Goal: Entertainment & Leisure: Browse casually

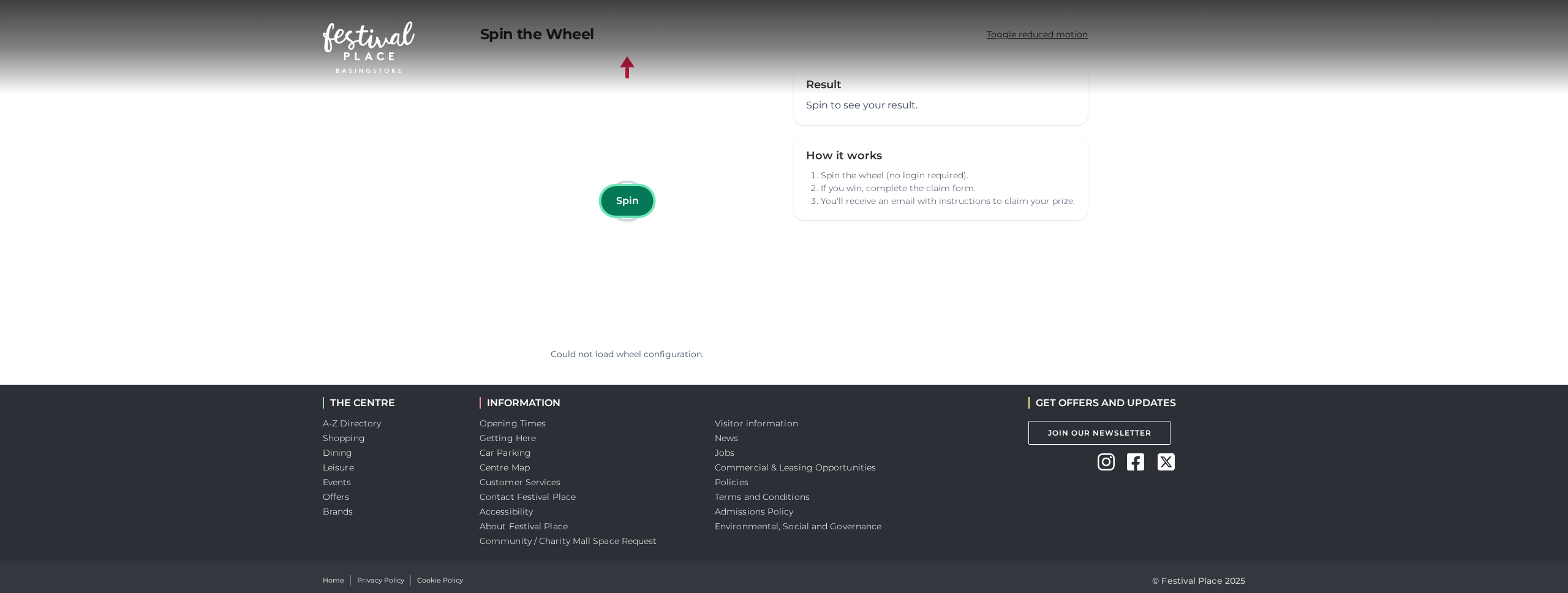
click at [631, 204] on button "Spin" at bounding box center [628, 201] width 52 height 30
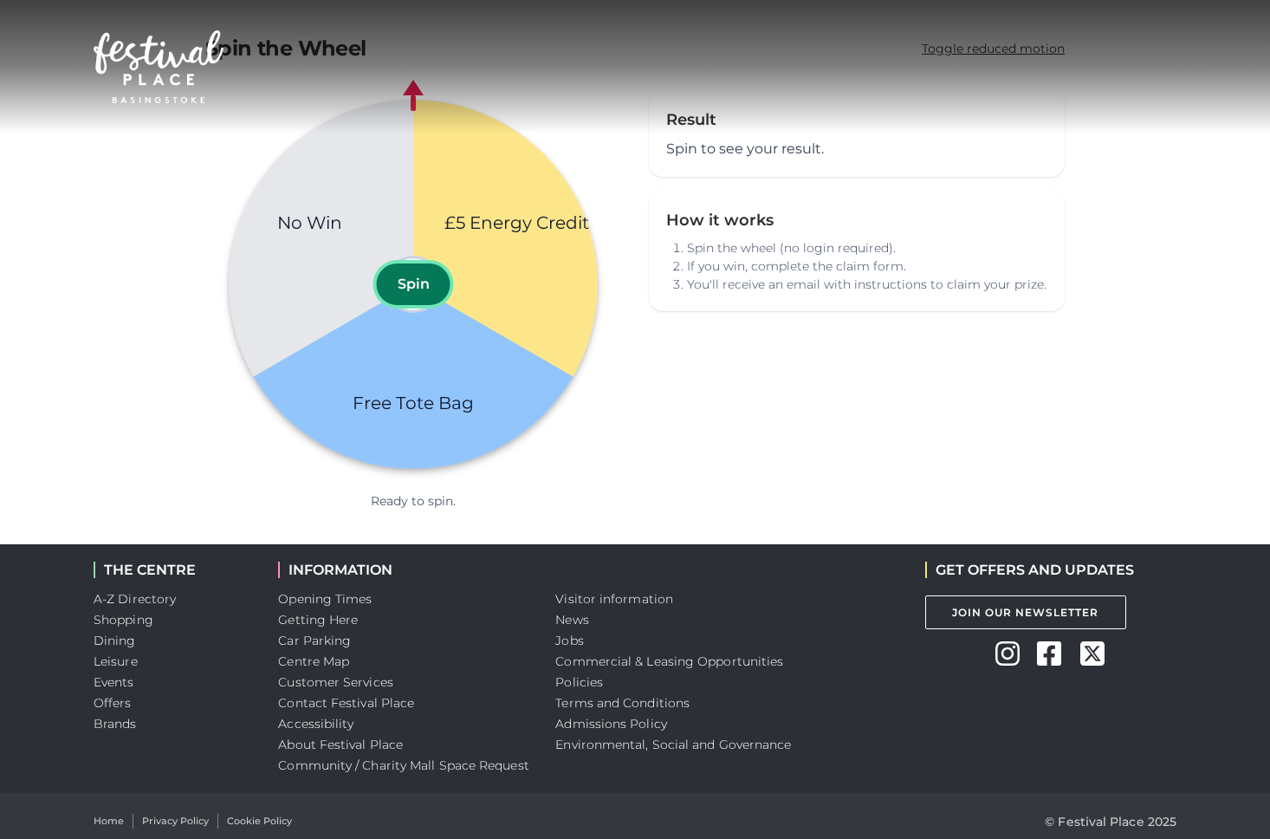
click at [415, 284] on button "Spin" at bounding box center [414, 284] width 74 height 42
click at [426, 295] on button "Spin" at bounding box center [414, 284] width 74 height 42
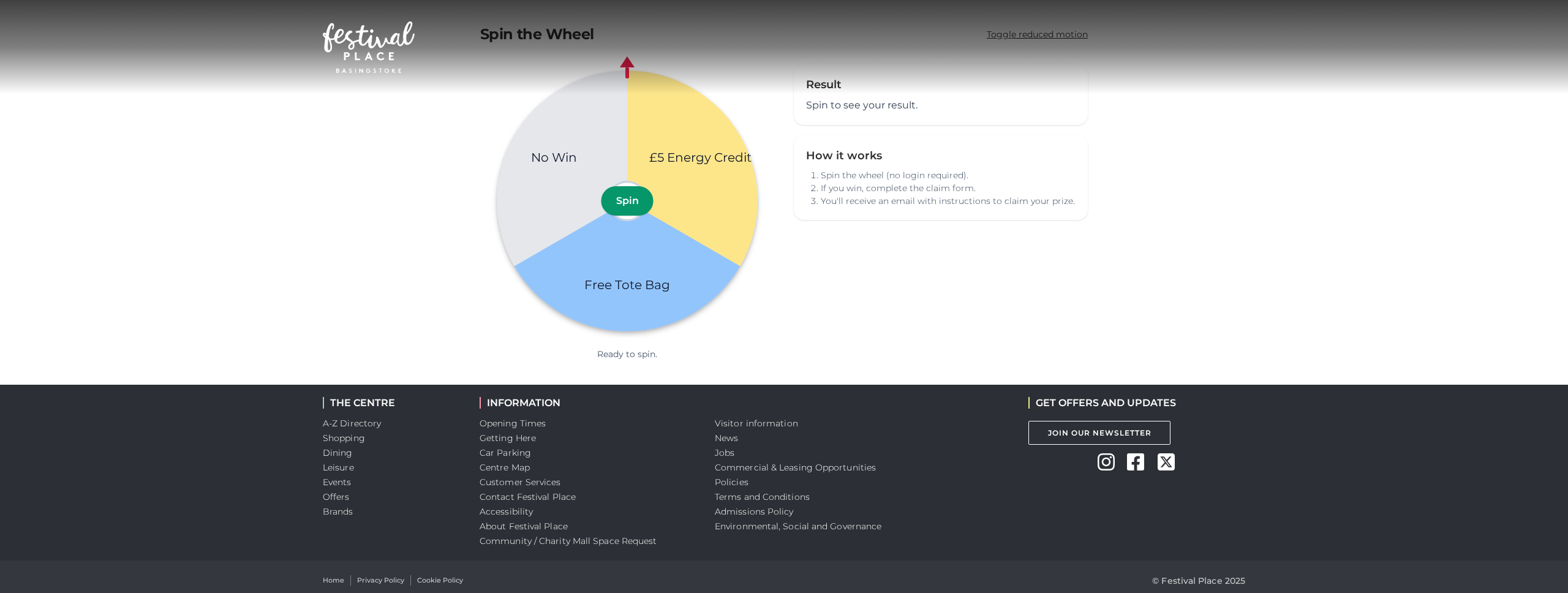
scroll to position [7, 0]
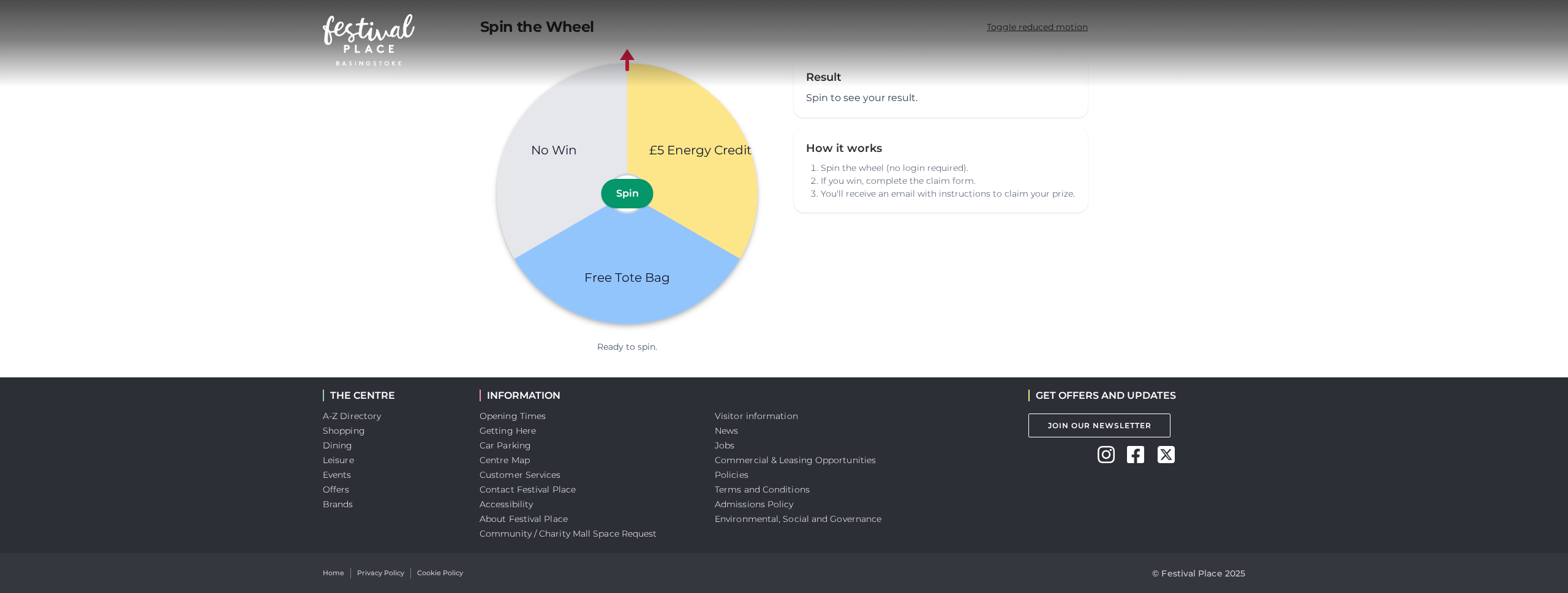
click at [686, 153] on text "£5 Energy Credit" at bounding box center [700, 150] width 103 height 16
drag, startPoint x: 640, startPoint y: 149, endPoint x: 751, endPoint y: 149, distance: 111.0
click at [751, 149] on g "£5 Energy Credit Free Tote Bag No Win" at bounding box center [627, 193] width 261 height 261
click at [759, 146] on icon "£5 Energy Credit Free Tote Bag No Win" at bounding box center [627, 194] width 274 height 274
click at [1069, 265] on div "Result Spin to see your result. Claim your prize Full name Email Postcode (opti…" at bounding box center [941, 204] width 294 height 296
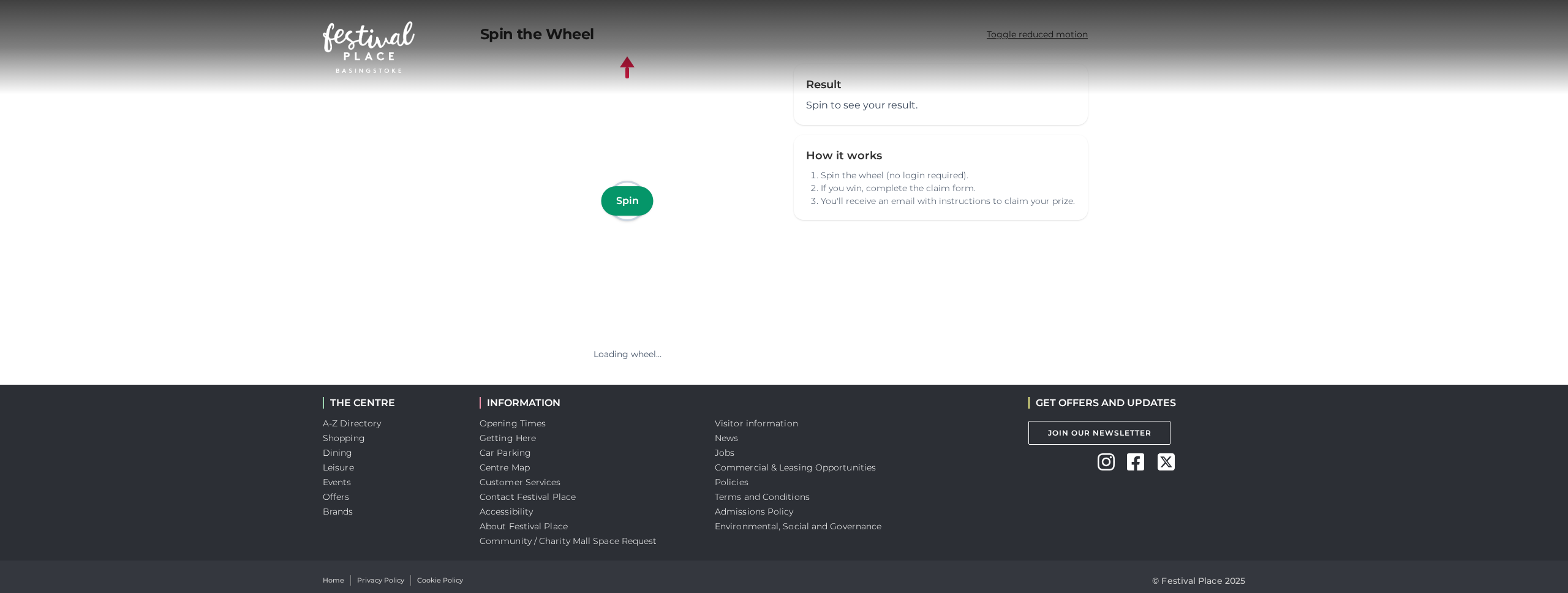
scroll to position [7, 0]
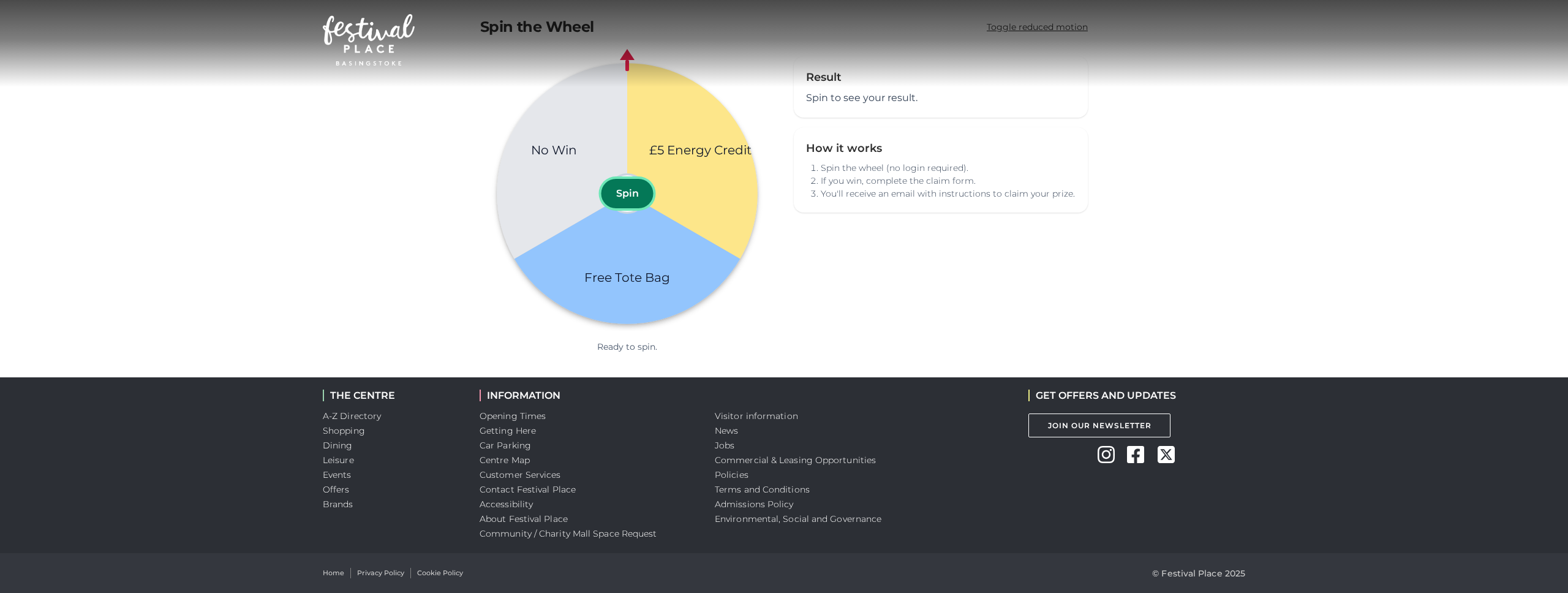
click at [608, 185] on button "Spin" at bounding box center [628, 194] width 52 height 30
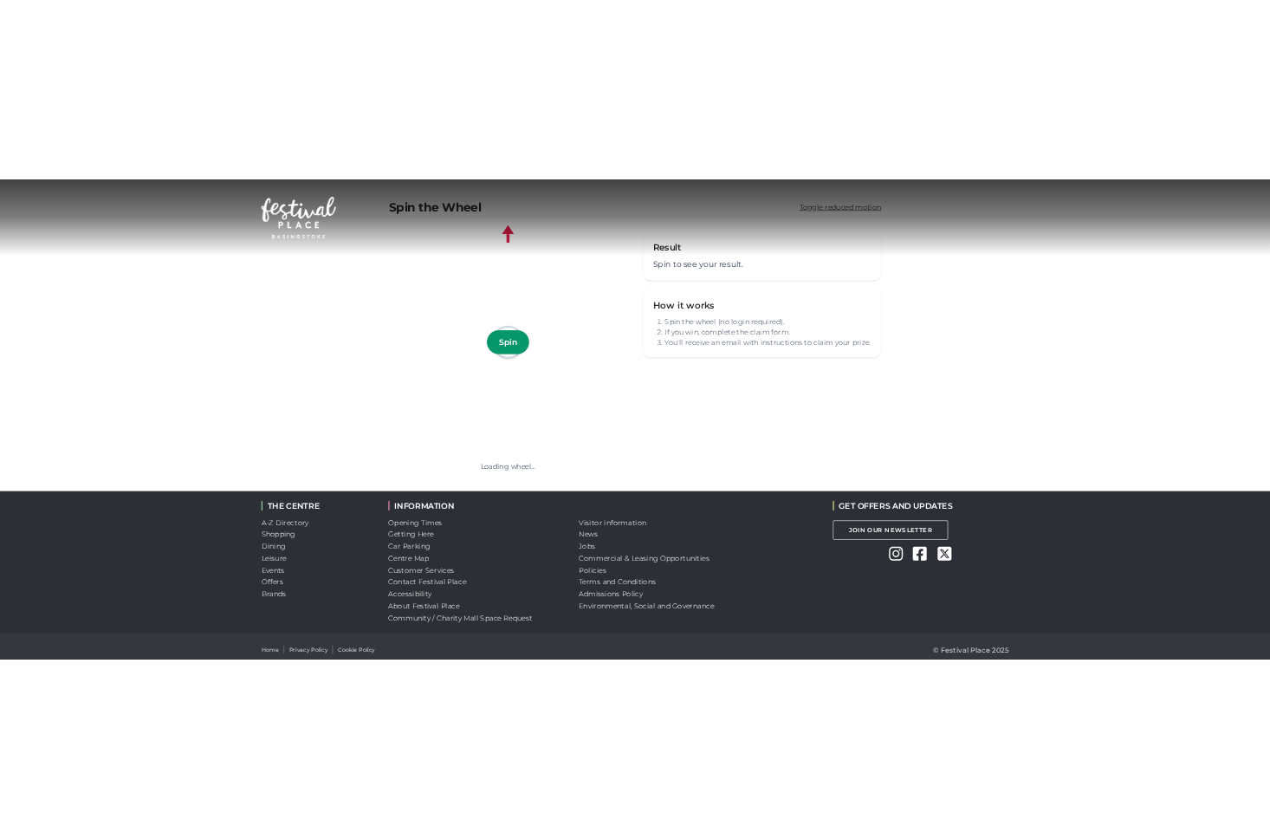
scroll to position [10, 0]
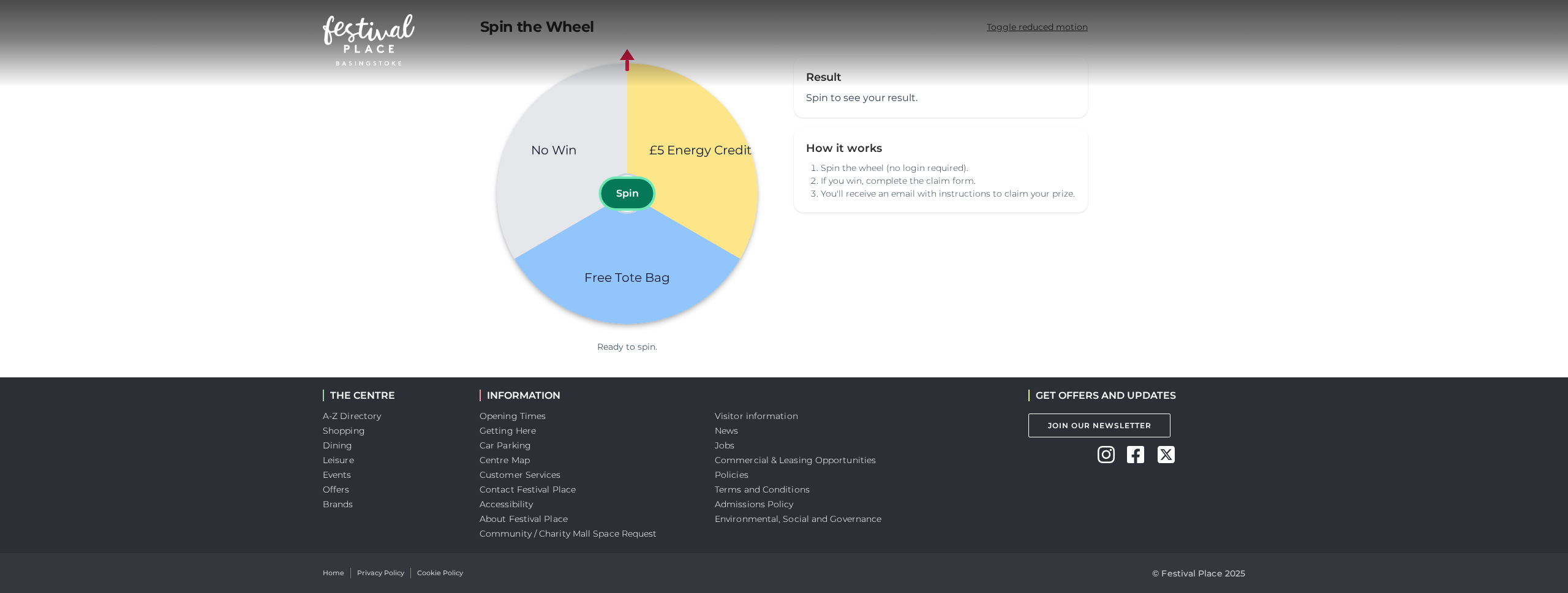
click at [638, 188] on button "Spin" at bounding box center [628, 194] width 52 height 30
click at [628, 199] on button "Spin" at bounding box center [628, 194] width 52 height 30
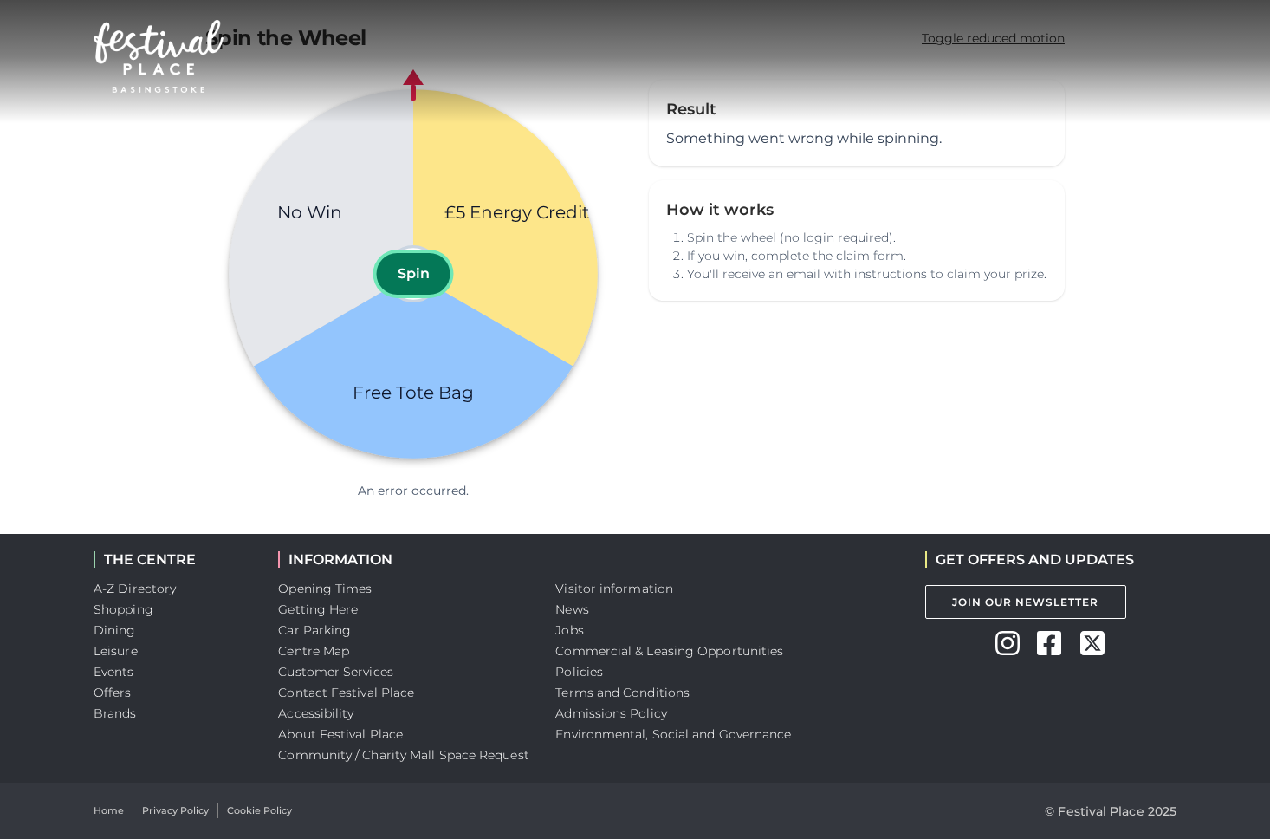
click at [420, 268] on button "Spin" at bounding box center [414, 274] width 74 height 42
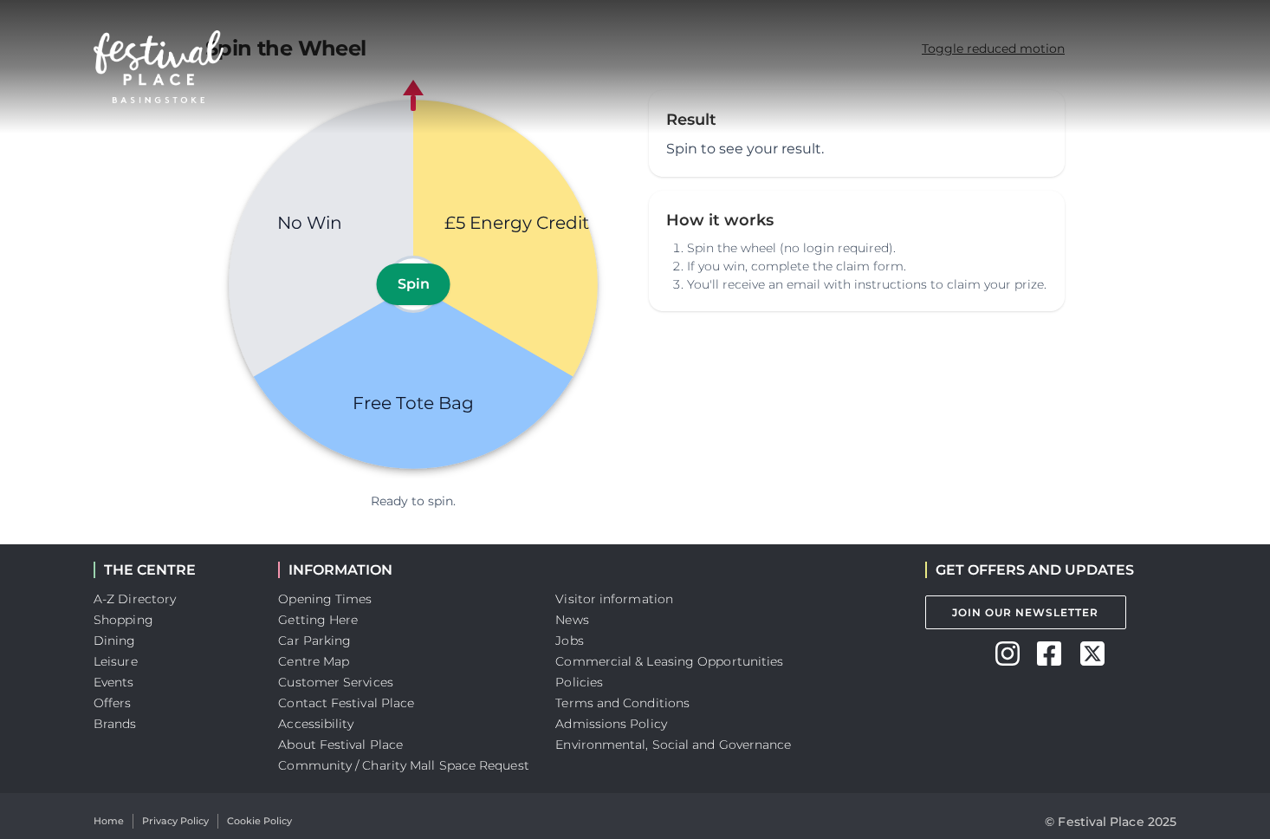
scroll to position [10, 0]
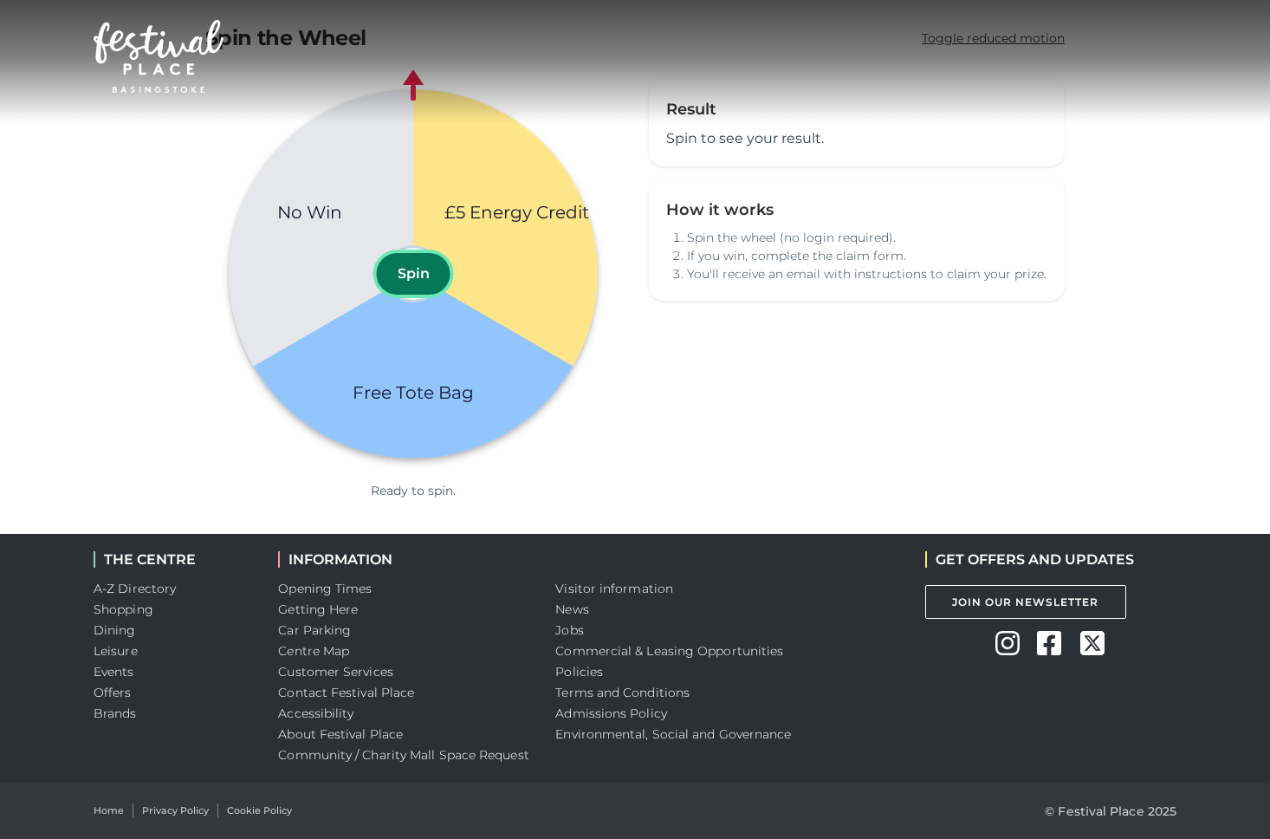
click at [401, 272] on button "Spin" at bounding box center [414, 274] width 74 height 42
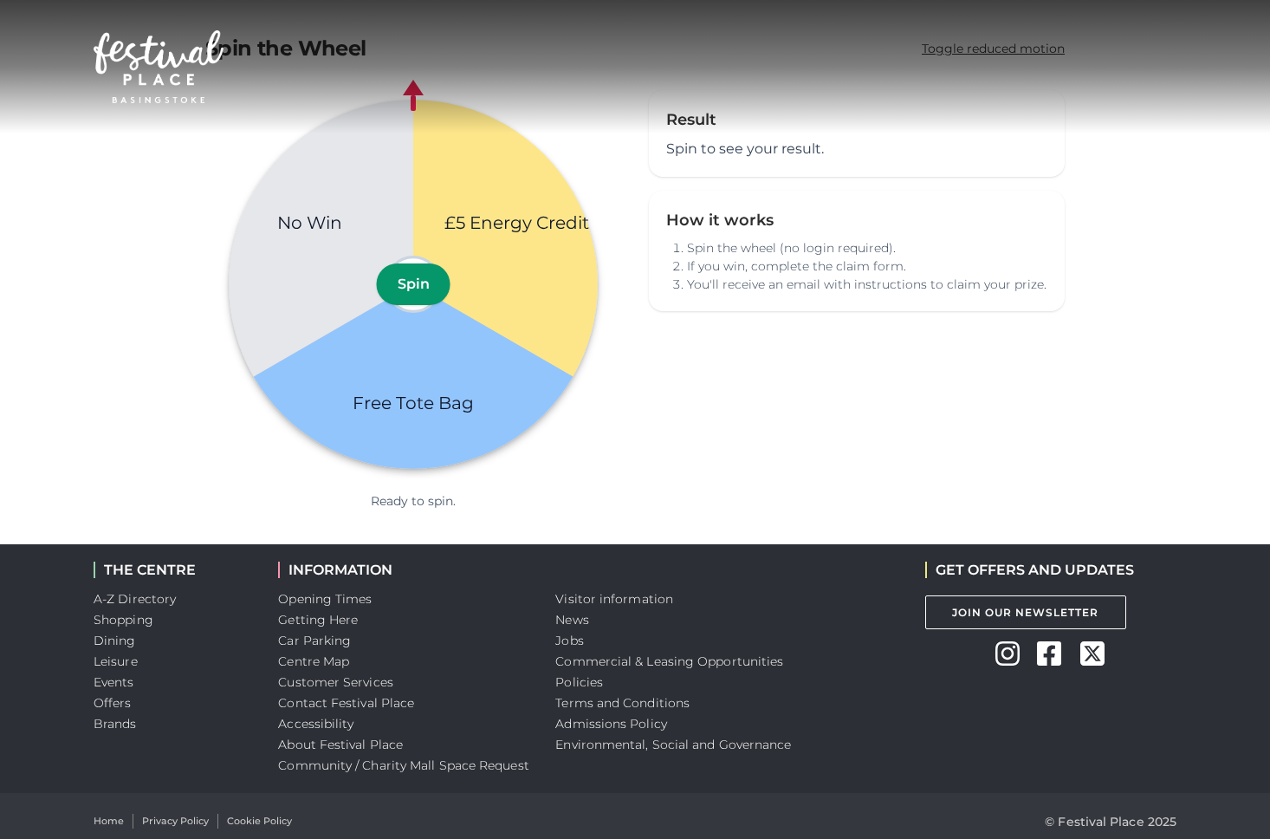
scroll to position [10, 0]
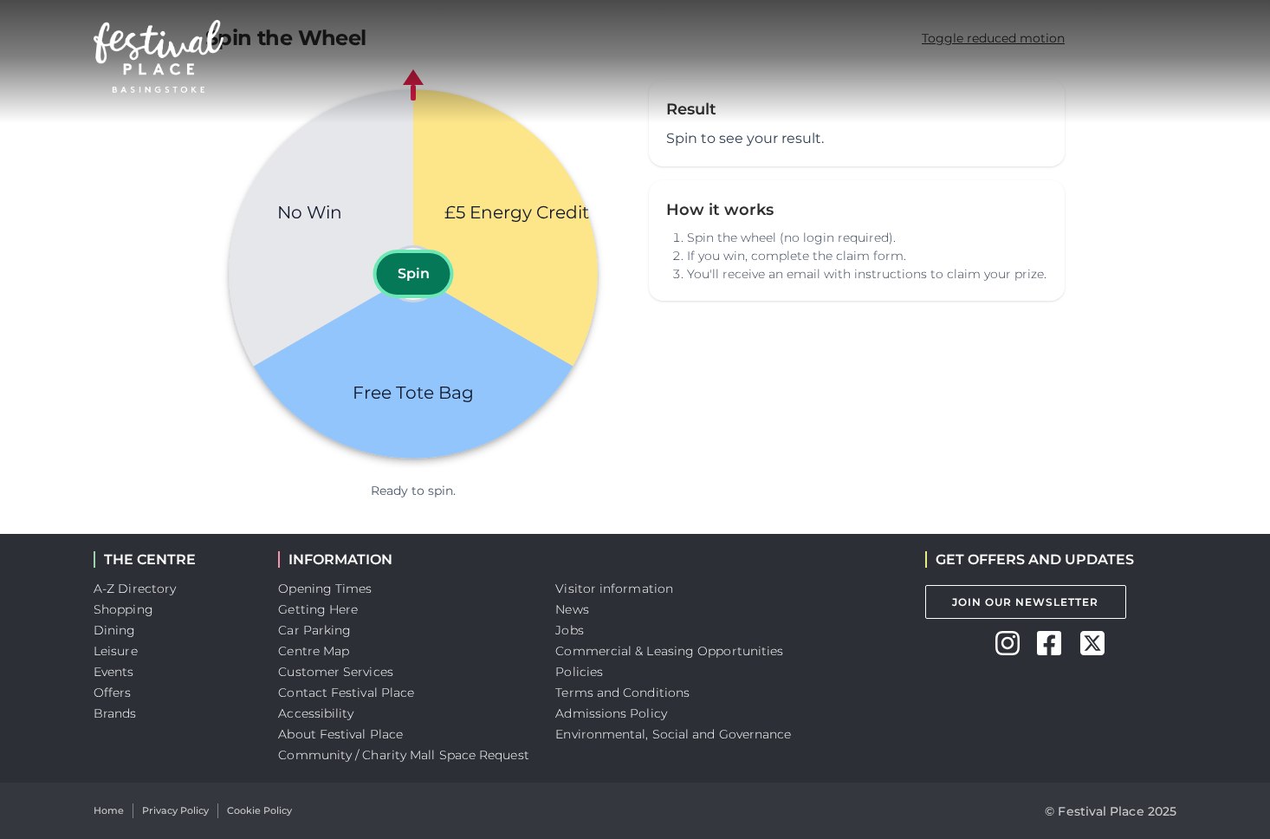
click at [418, 277] on button "Spin" at bounding box center [414, 274] width 74 height 42
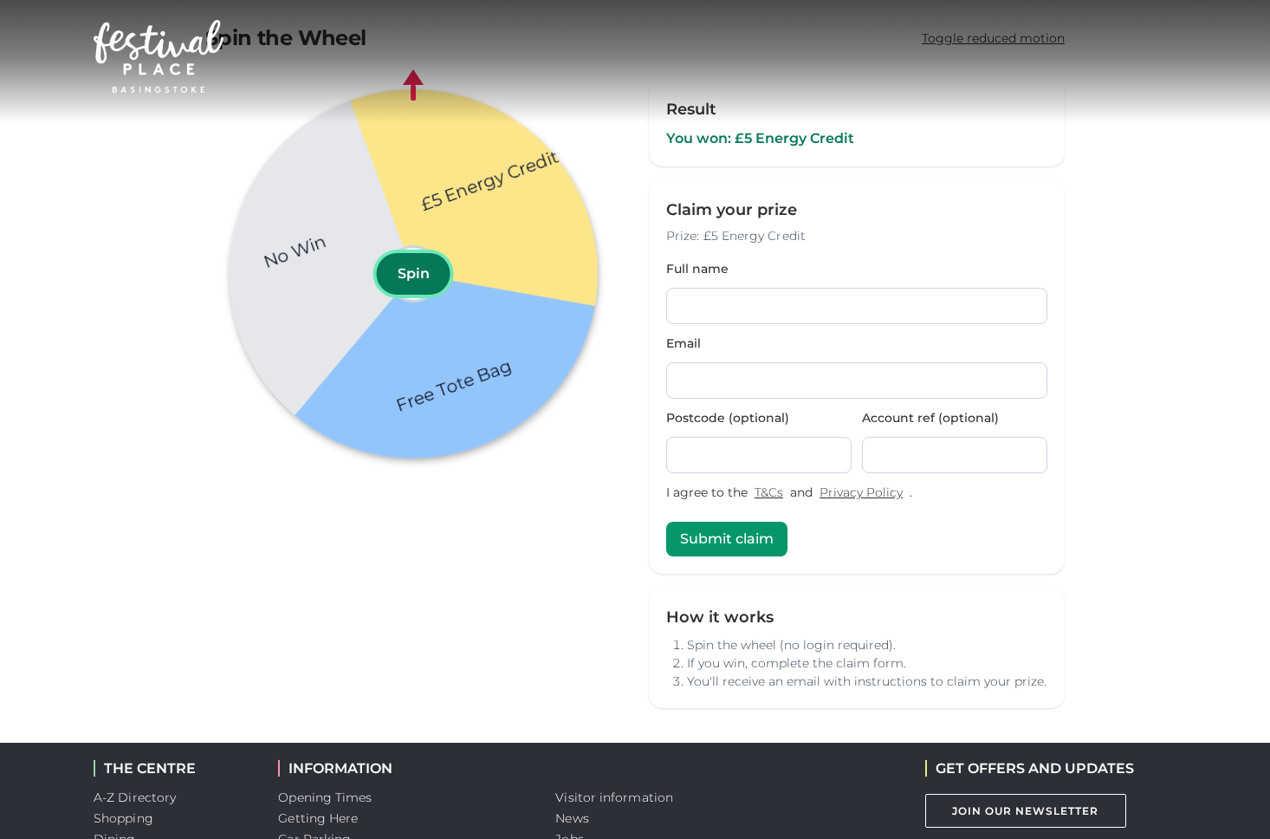
click at [431, 274] on button "Spin" at bounding box center [414, 274] width 74 height 42
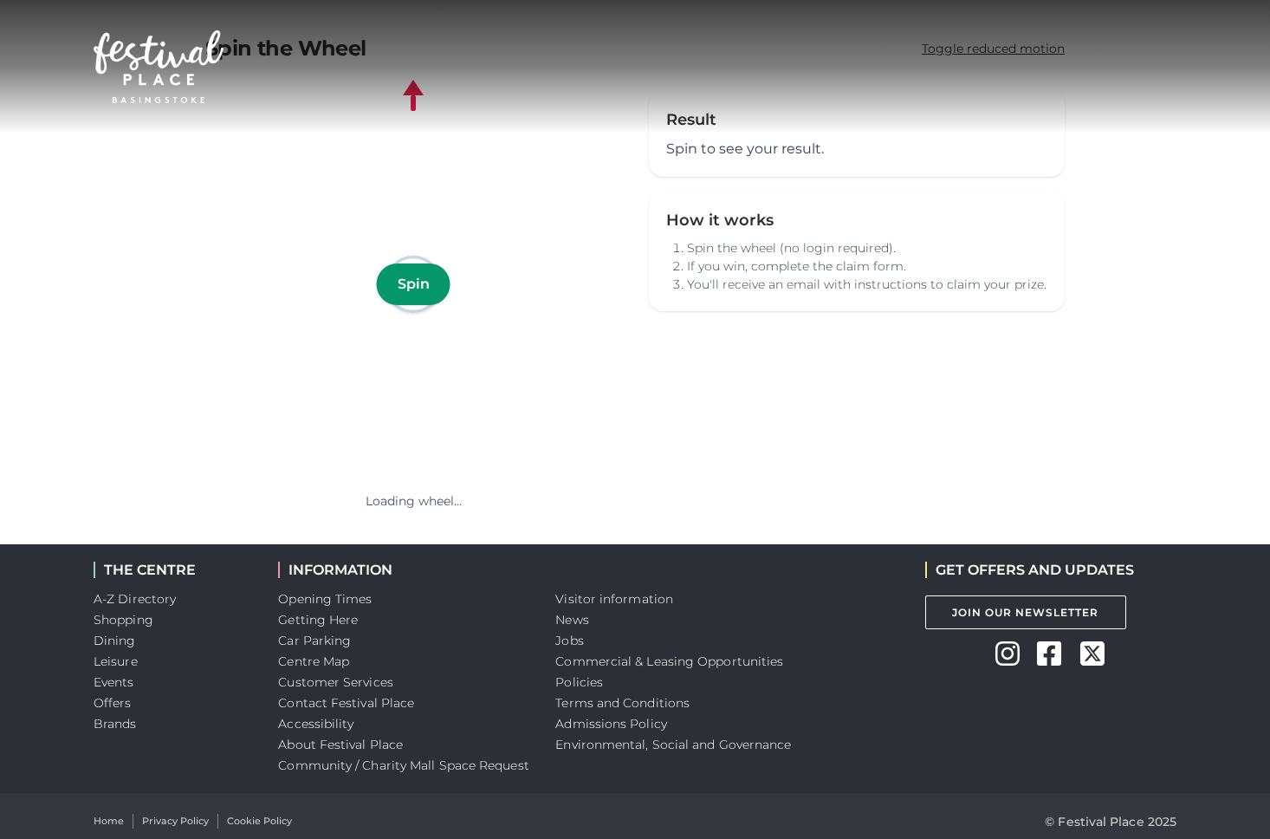
scroll to position [10, 0]
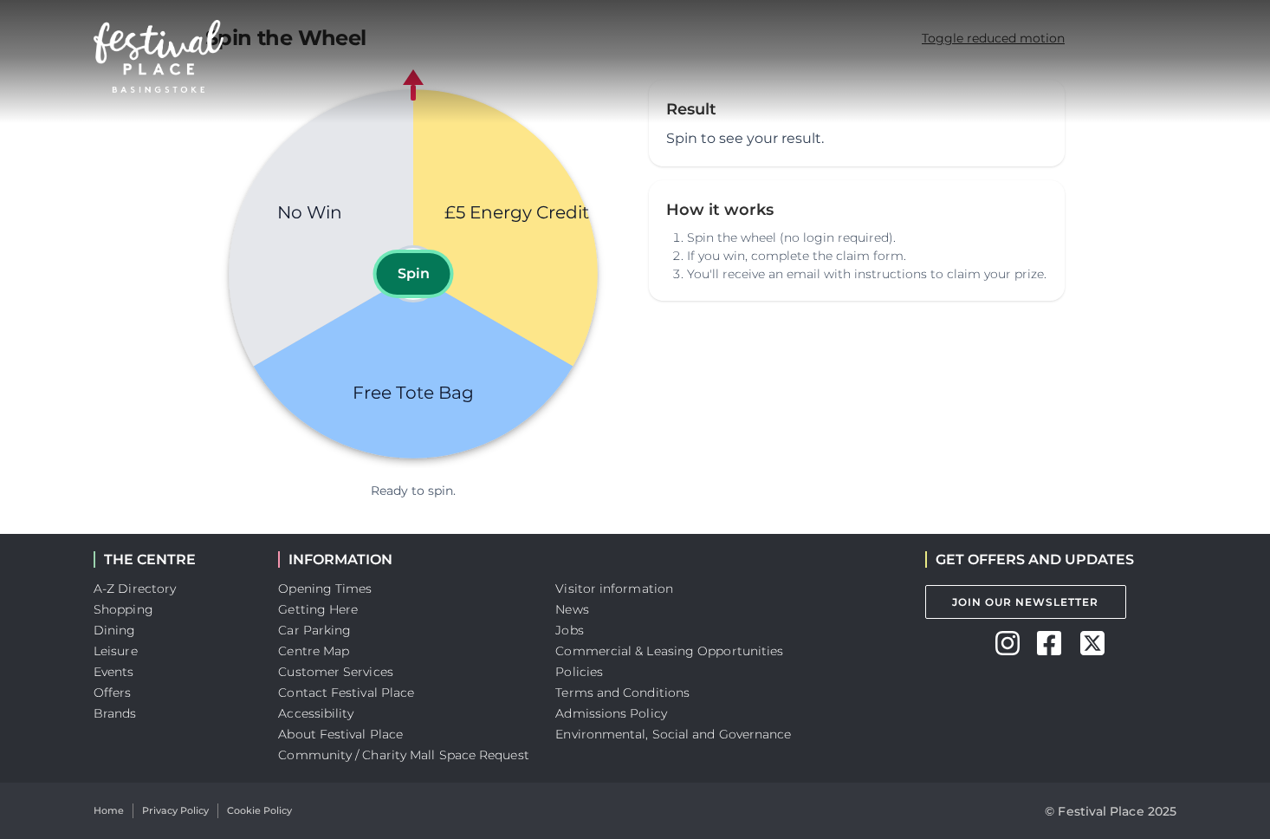
click at [408, 282] on button "Spin" at bounding box center [414, 274] width 74 height 42
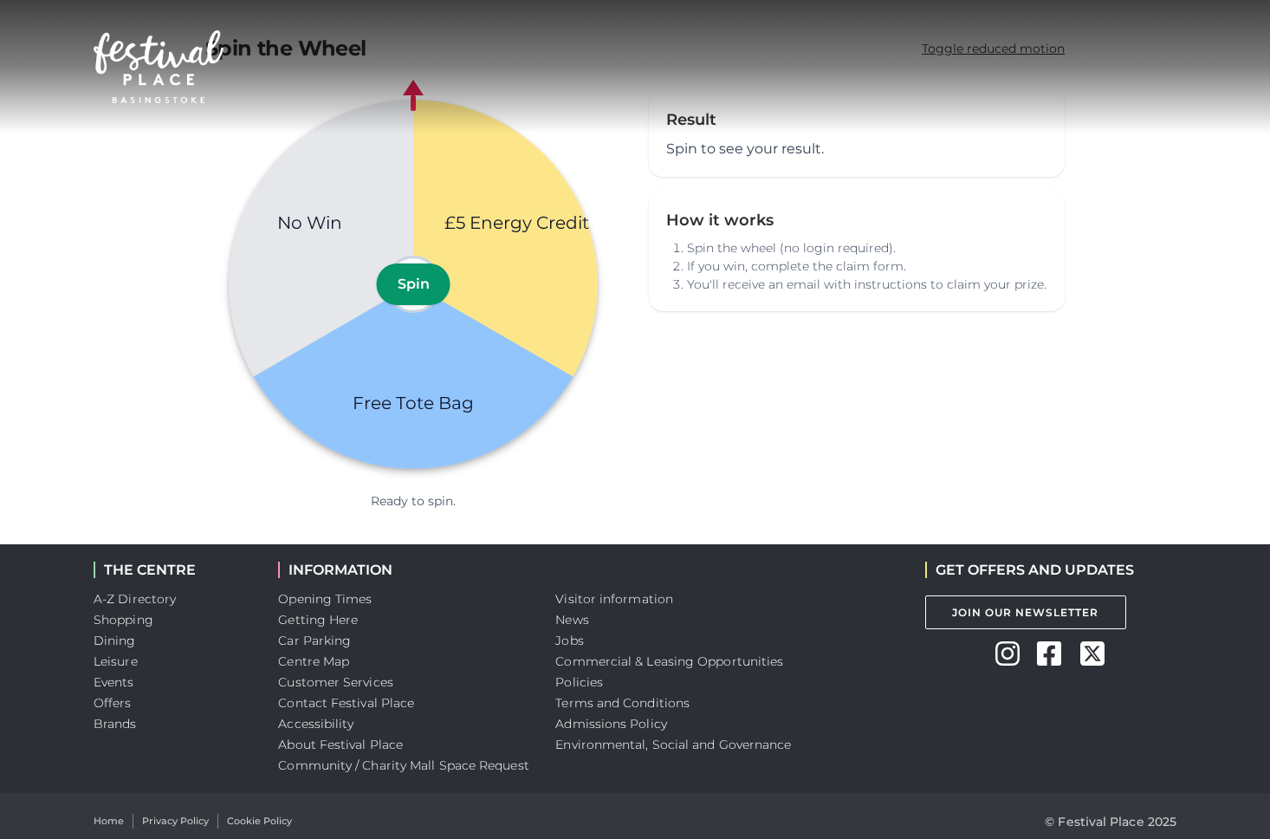
scroll to position [10, 0]
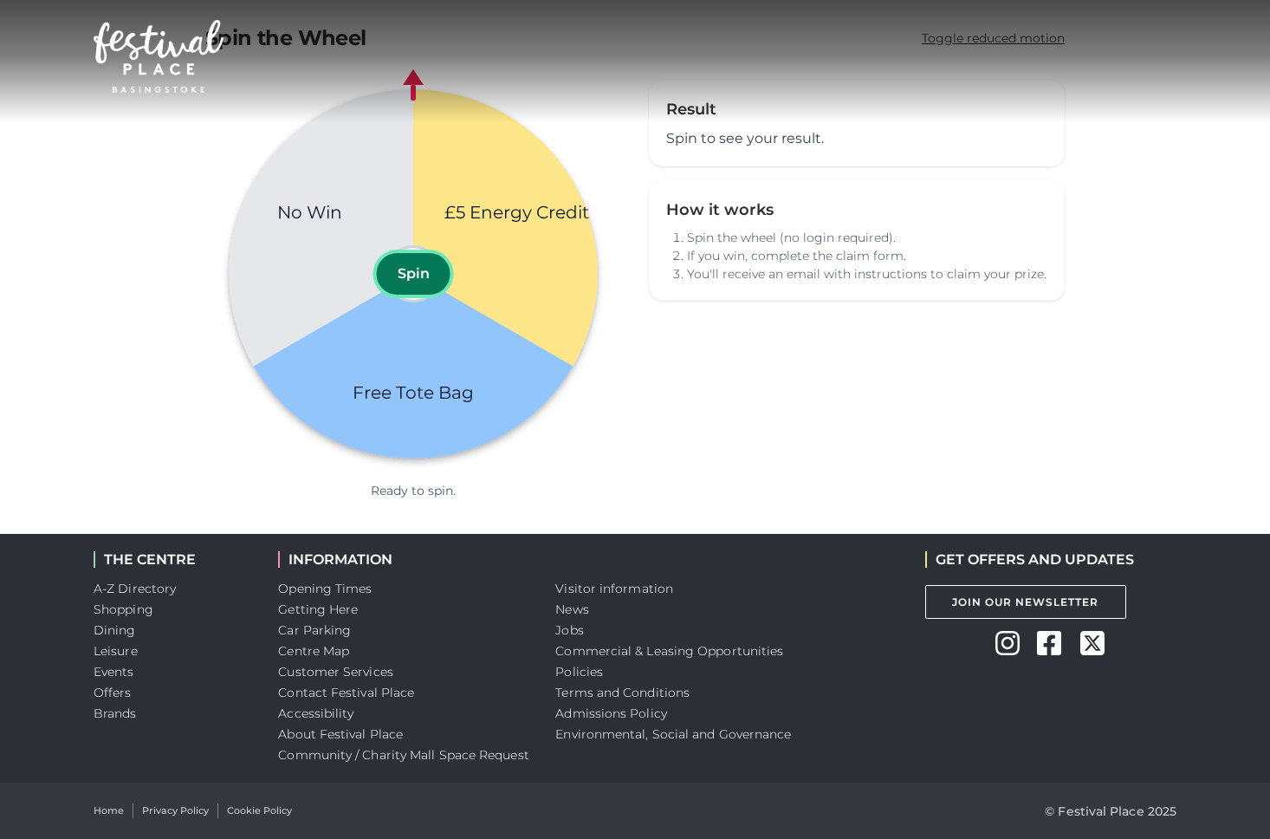
click at [423, 281] on button "Spin" at bounding box center [414, 274] width 74 height 42
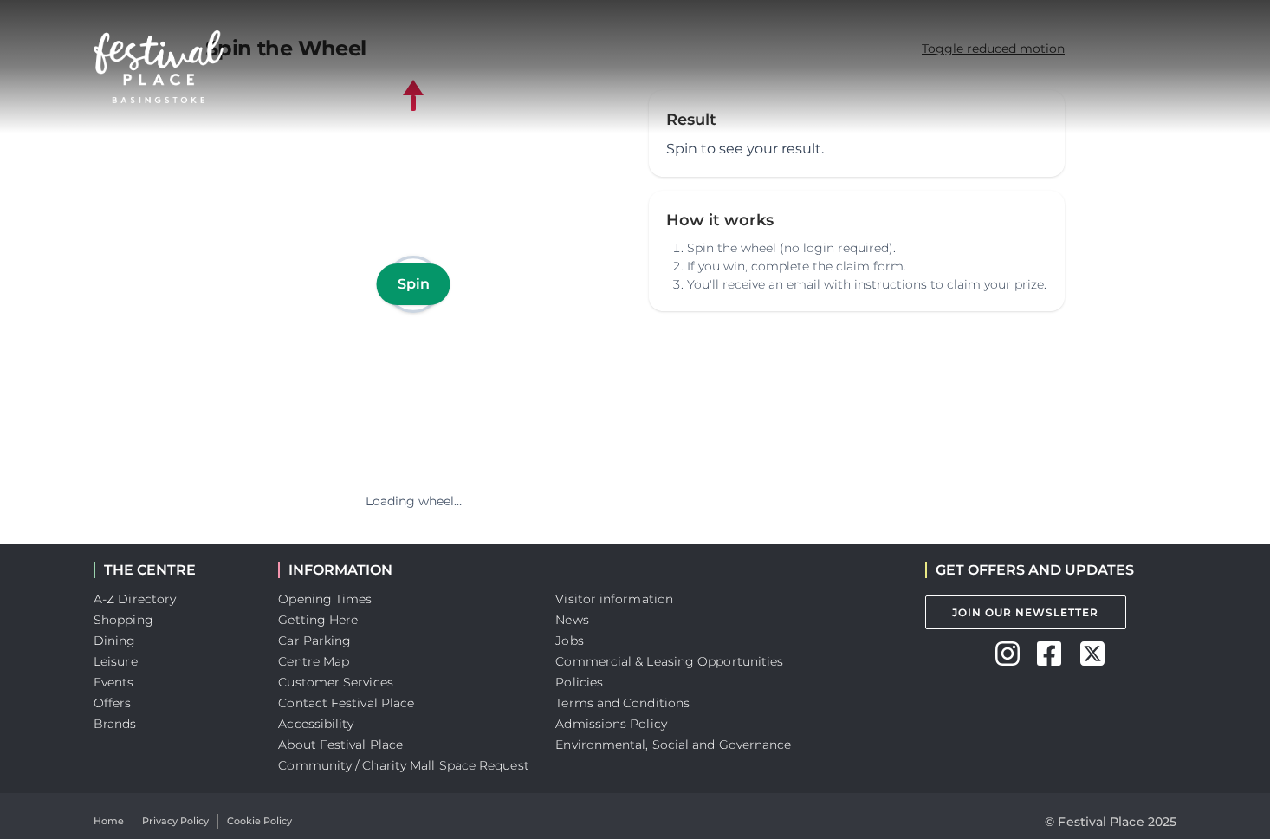
scroll to position [10, 0]
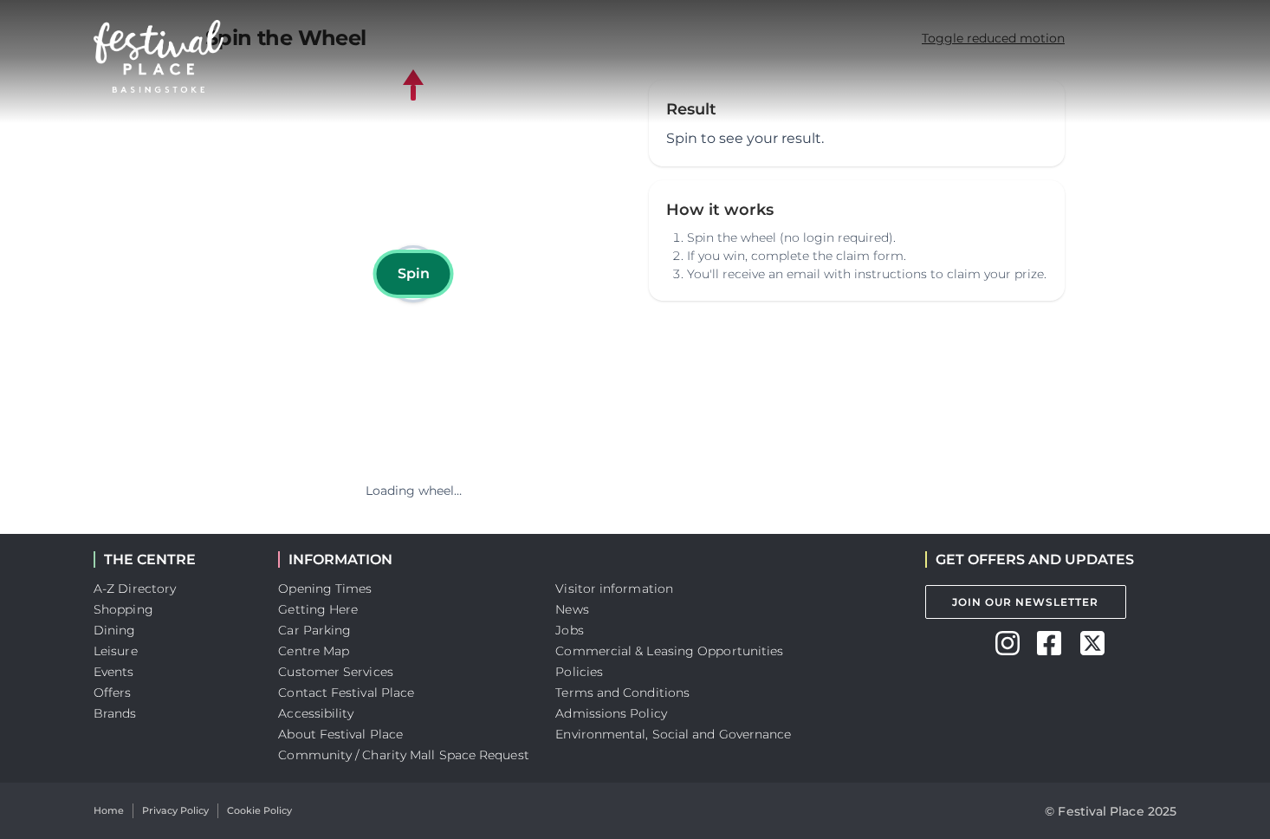
click at [433, 280] on button "Spin" at bounding box center [414, 274] width 74 height 42
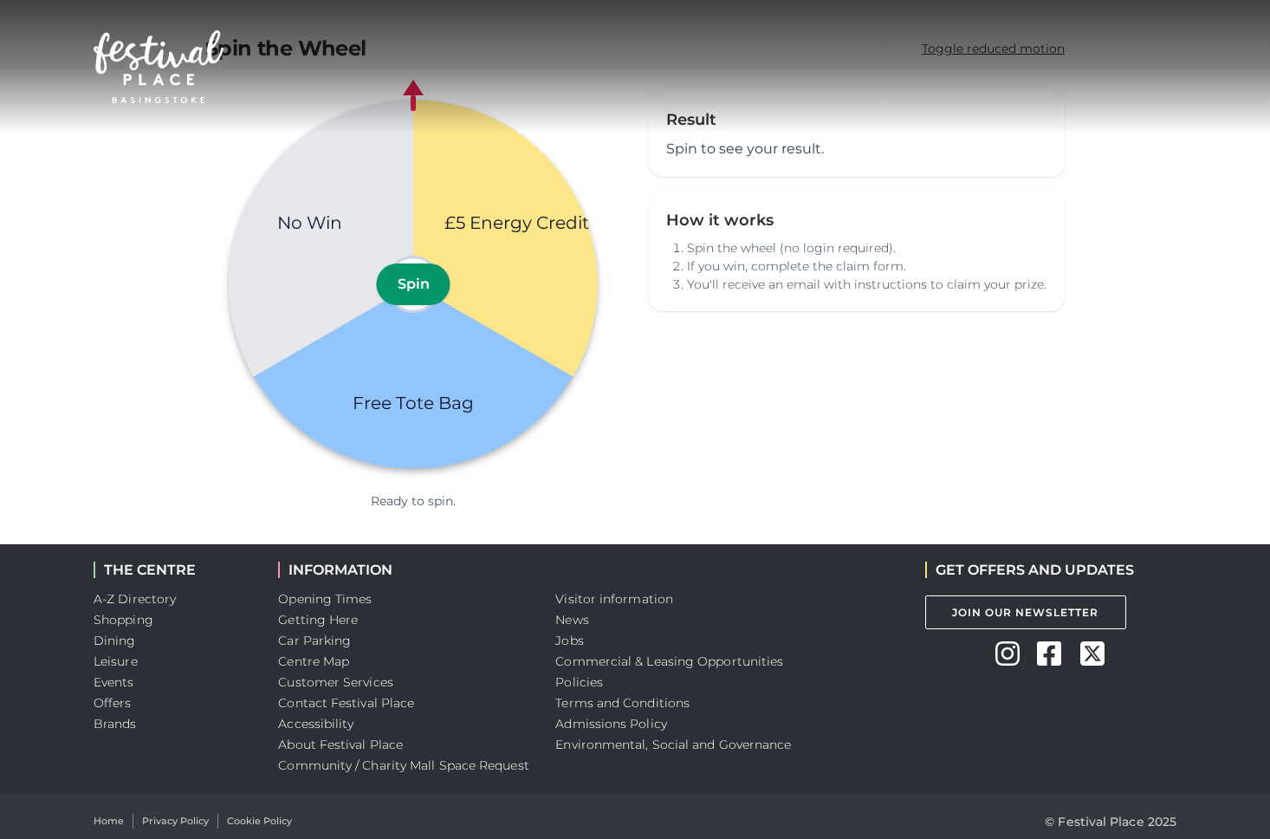
scroll to position [10, 0]
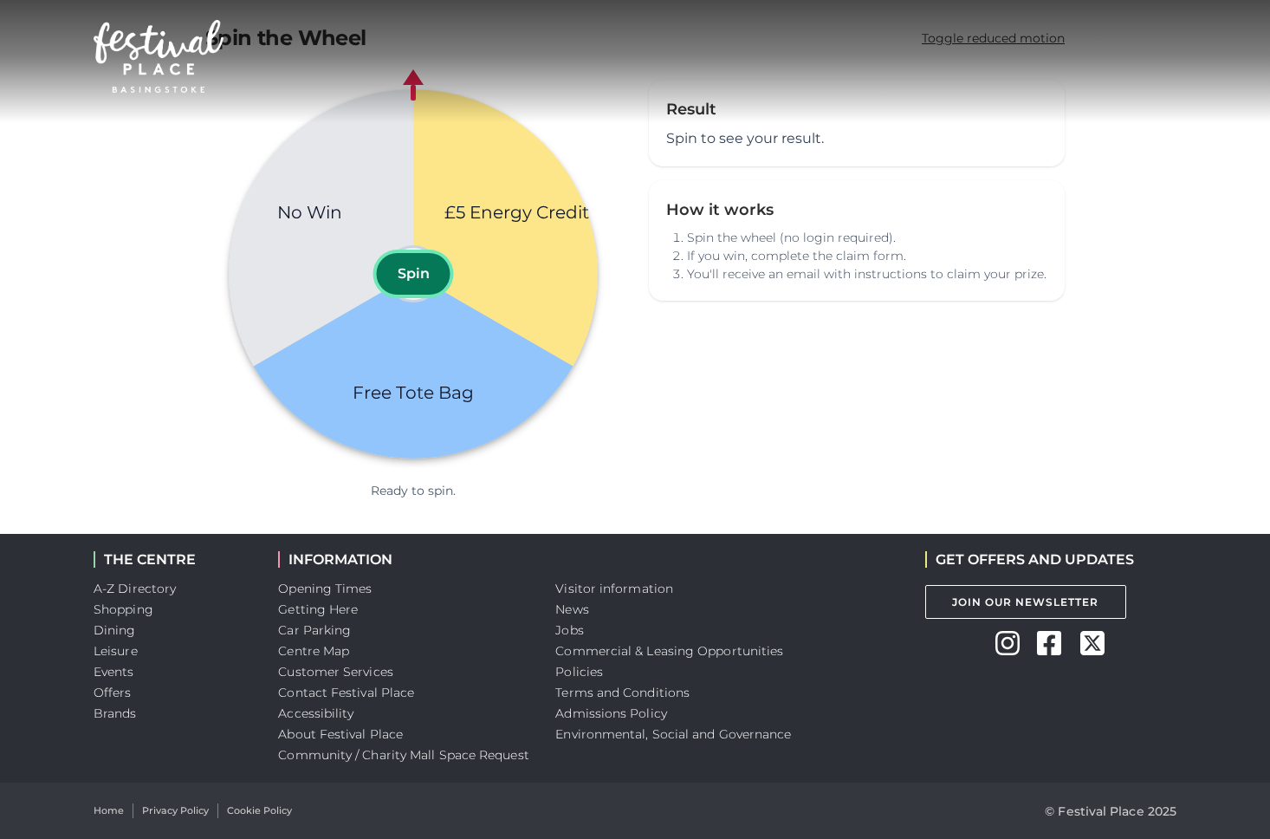
click at [404, 280] on button "Spin" at bounding box center [414, 274] width 74 height 42
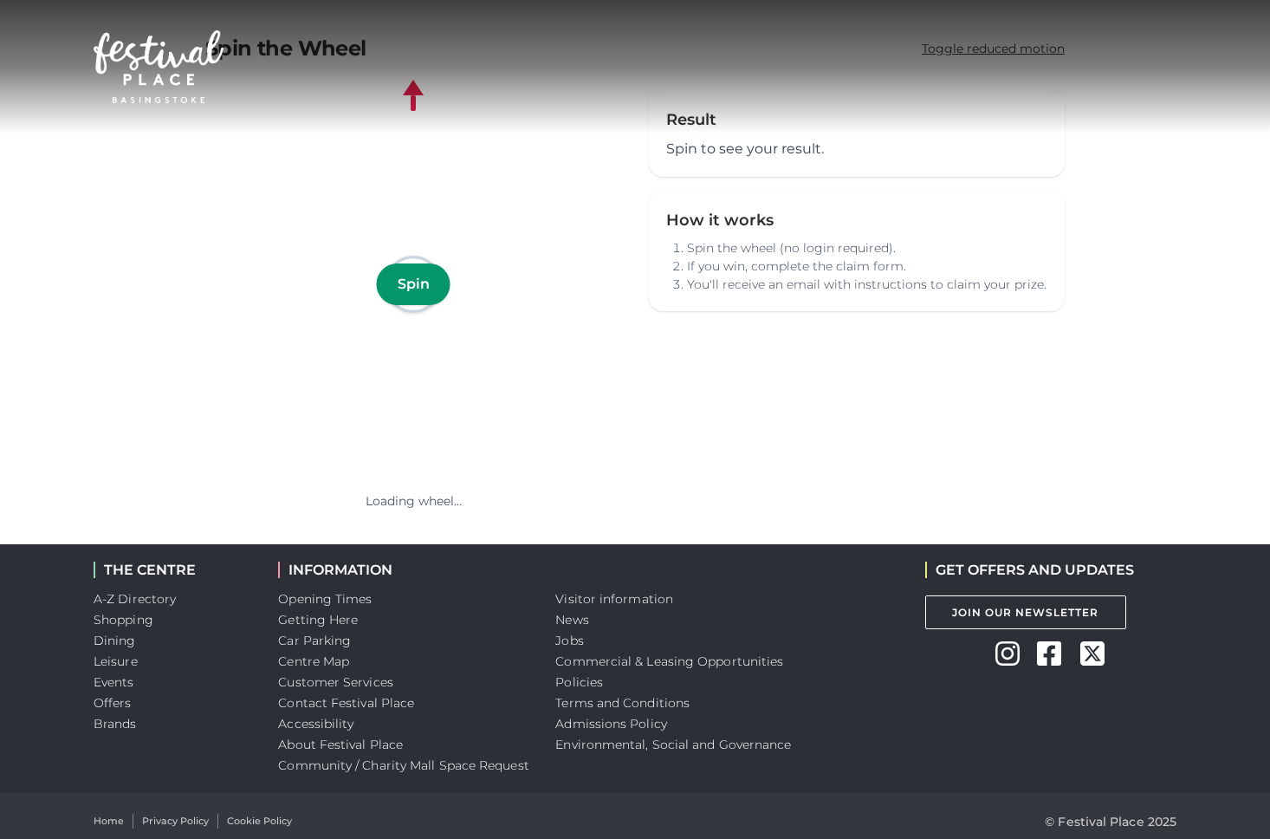
scroll to position [10, 0]
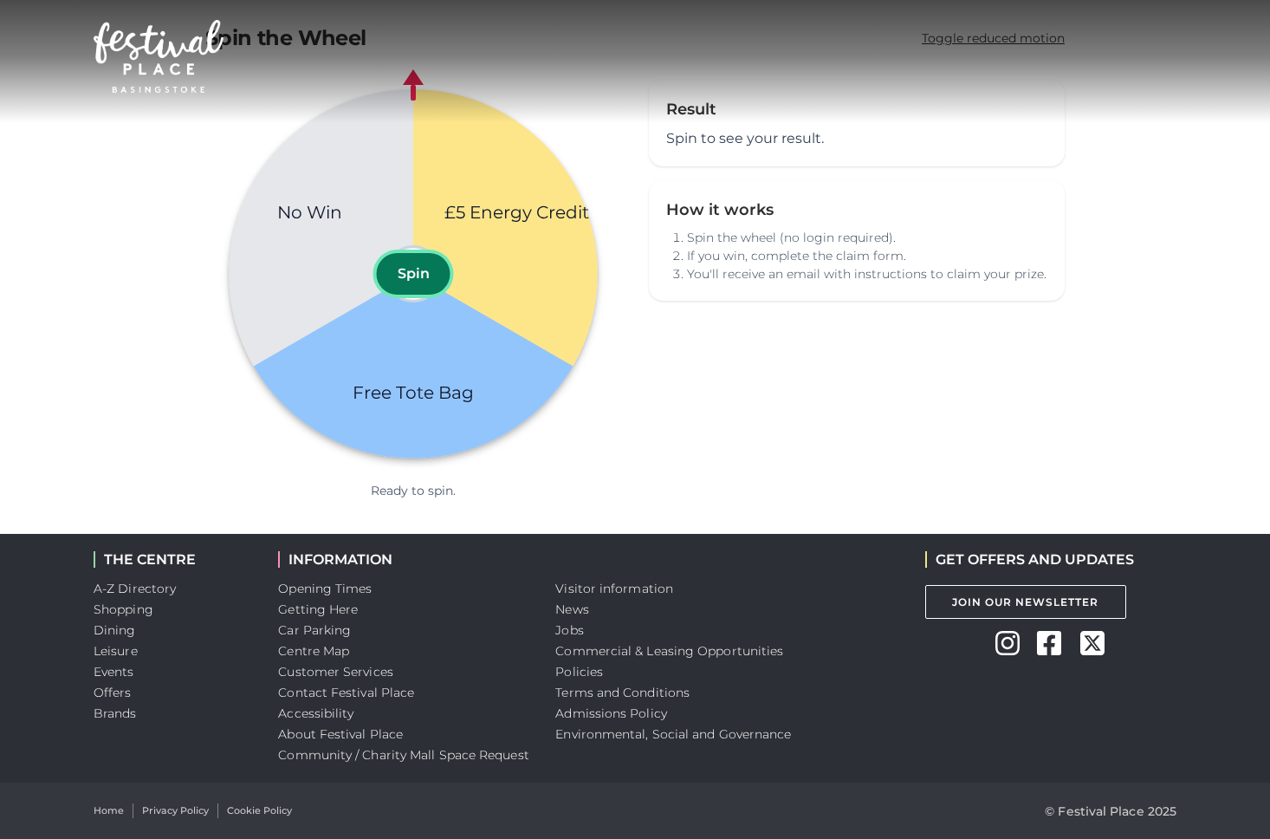
click at [424, 276] on button "Spin" at bounding box center [414, 274] width 74 height 42
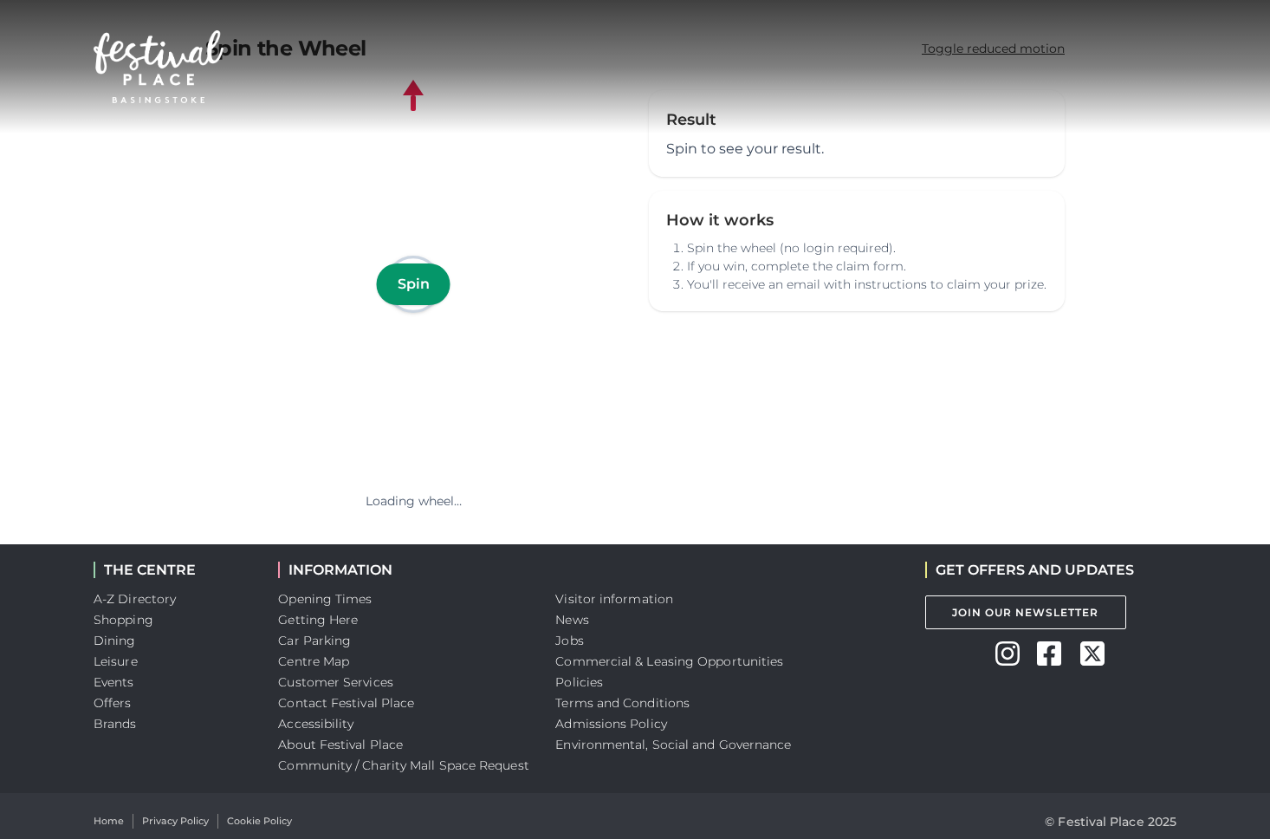
scroll to position [10, 0]
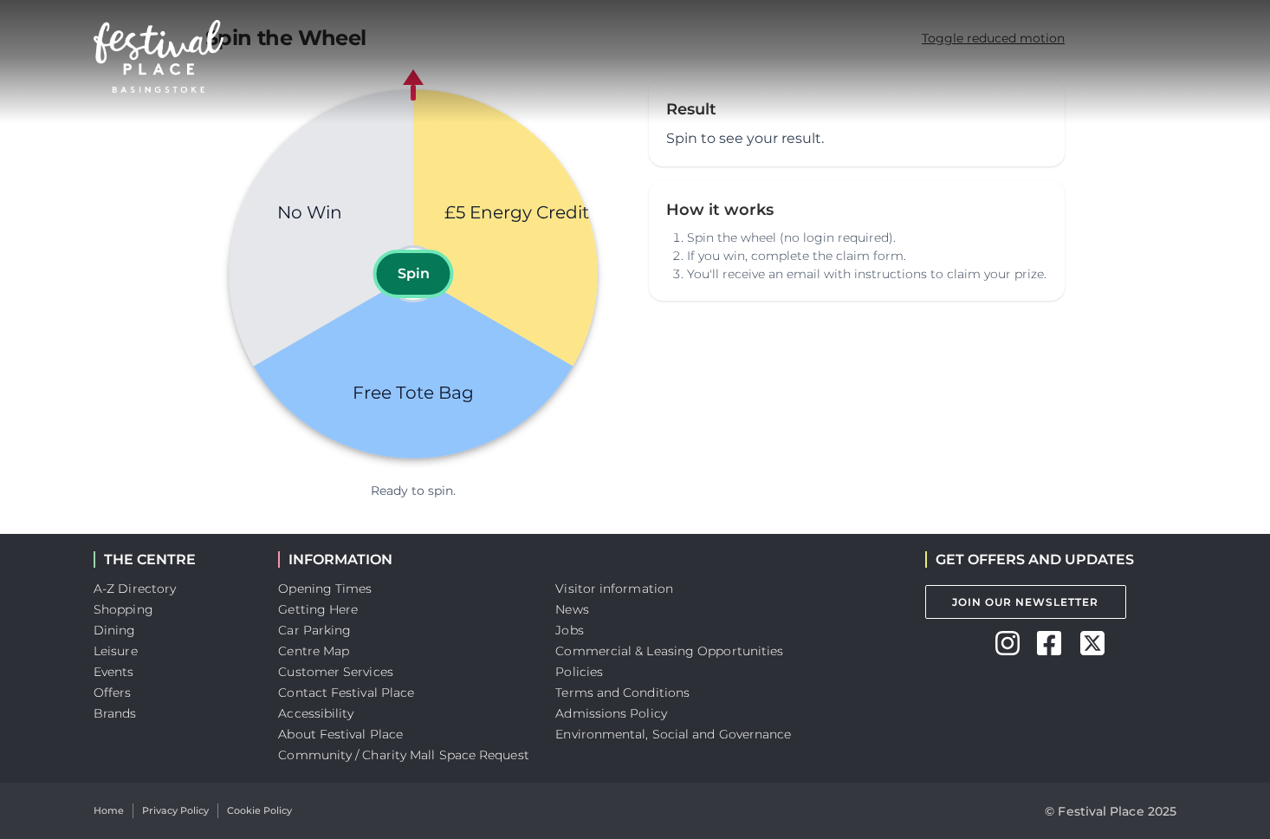
click at [421, 279] on button "Spin" at bounding box center [414, 274] width 74 height 42
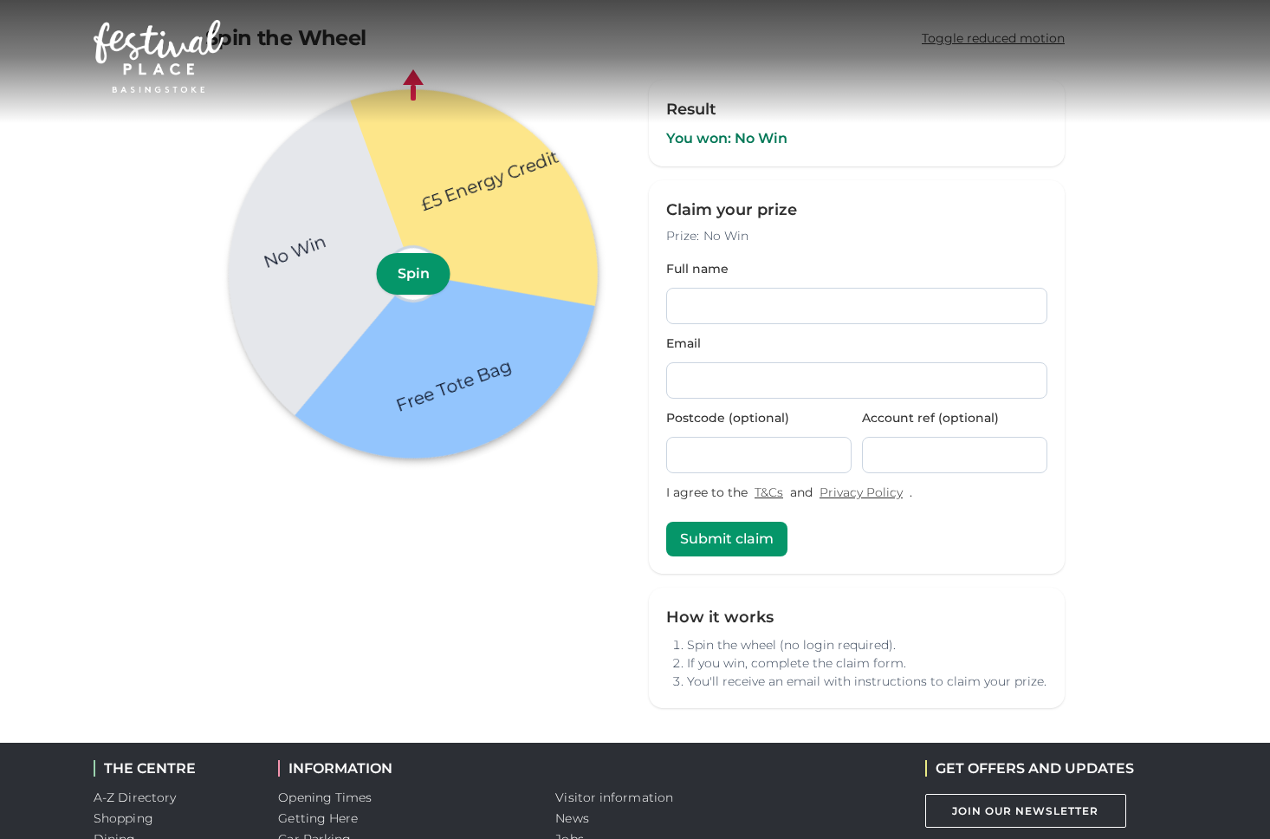
click at [1141, 706] on main "Spin the Wheel Spin the Wheel Toggle reduced motion £5 Energy Credit Free Tote …" at bounding box center [635, 366] width 1270 height 753
